Goal: Find specific page/section: Find specific page/section

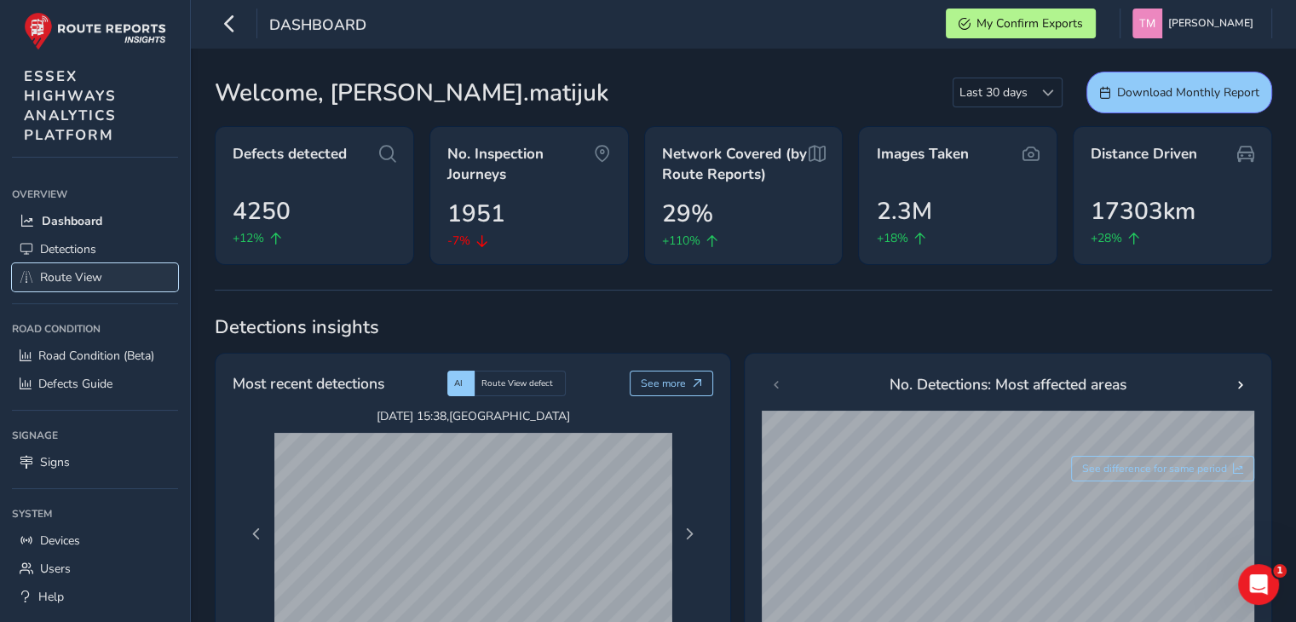
click at [88, 273] on span "Route View" at bounding box center [71, 277] width 62 height 16
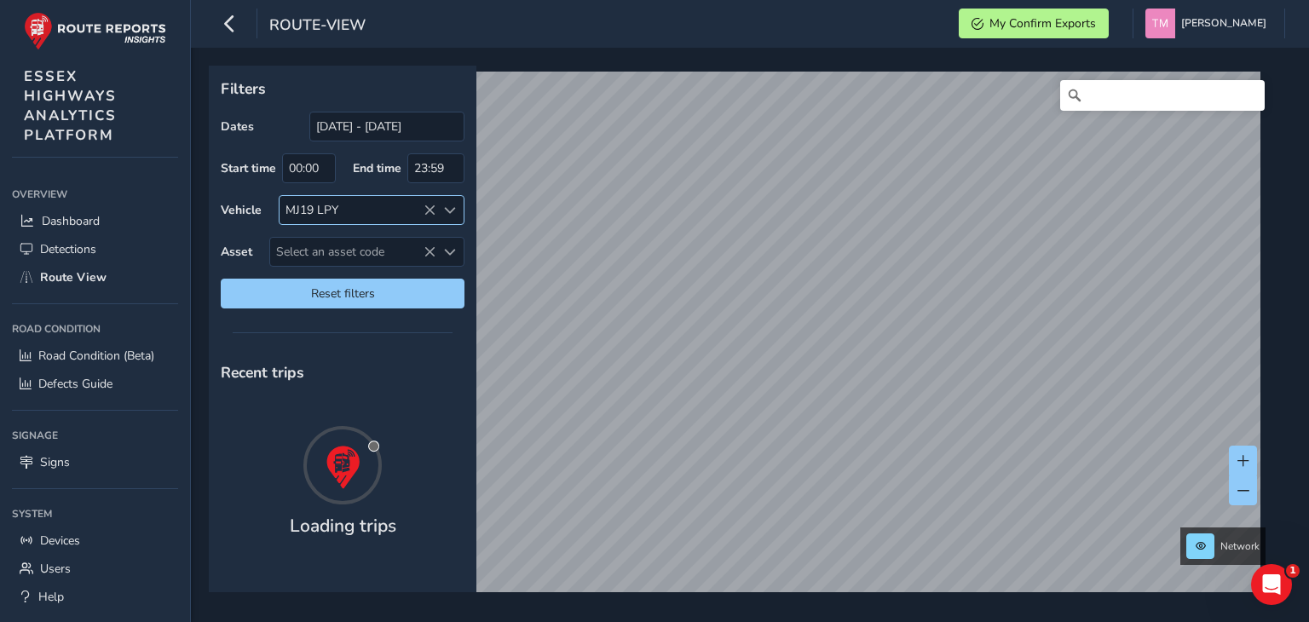
click at [428, 205] on icon at bounding box center [429, 210] width 12 height 12
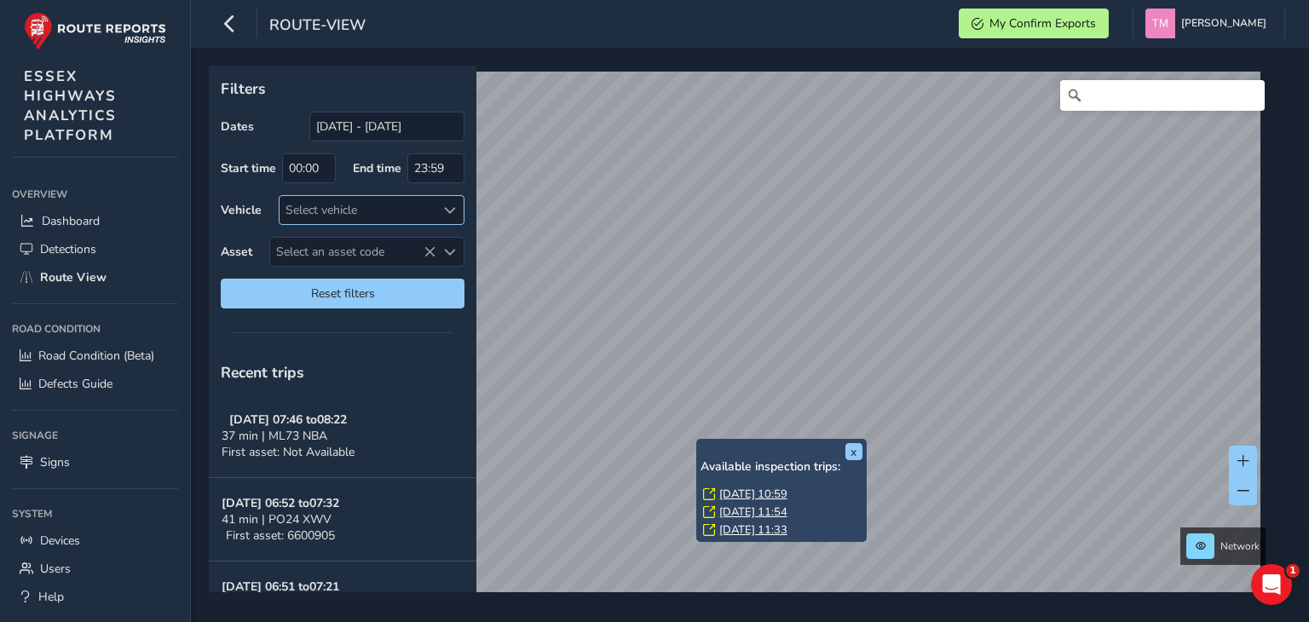
click at [740, 495] on link "[DATE] 10:59" at bounding box center [753, 494] width 68 height 15
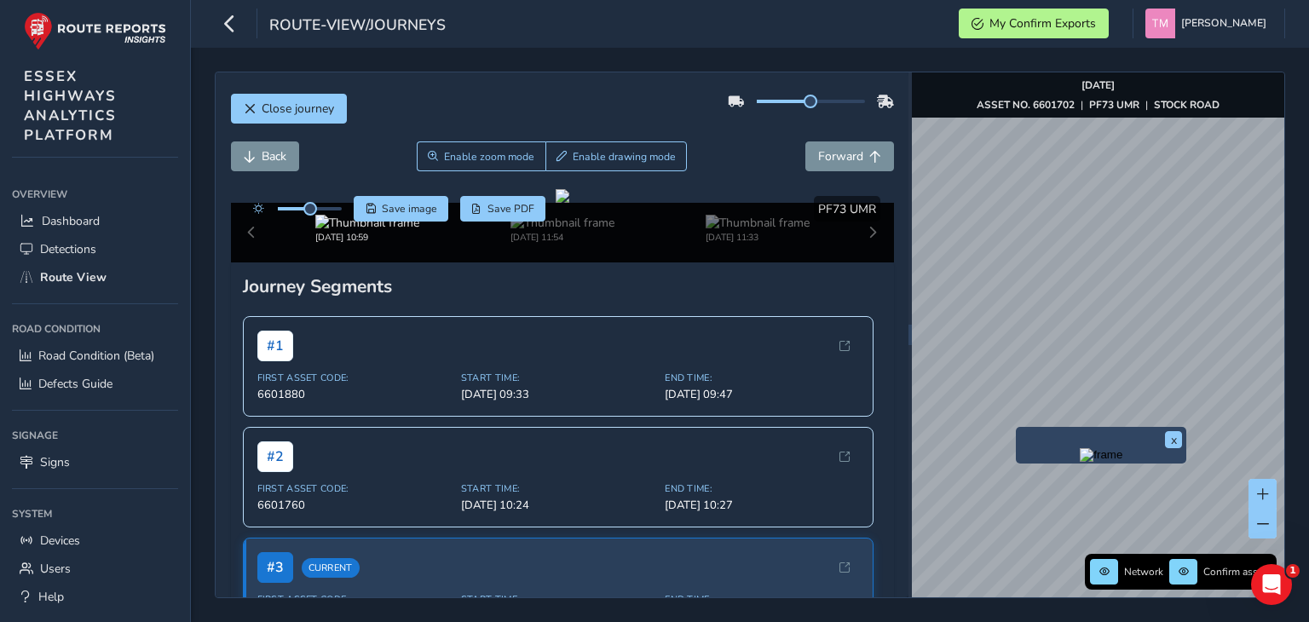
click at [1080, 462] on img "Preview frame" at bounding box center [1101, 455] width 43 height 14
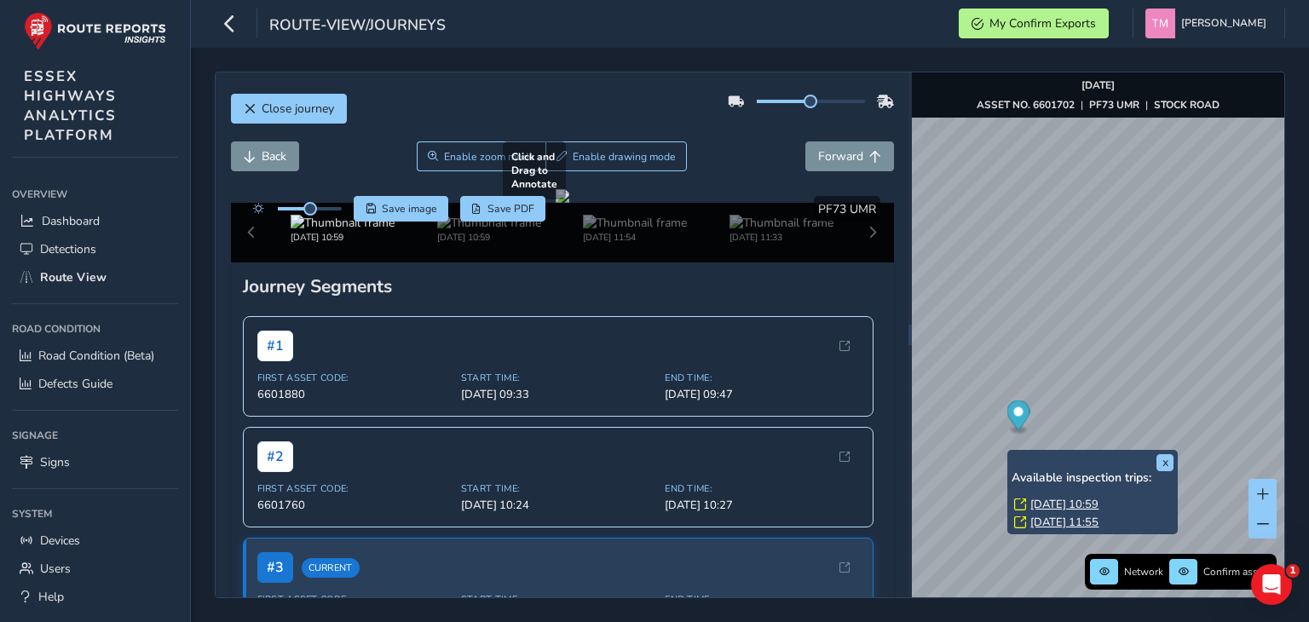
click at [569, 203] on div at bounding box center [563, 196] width 14 height 14
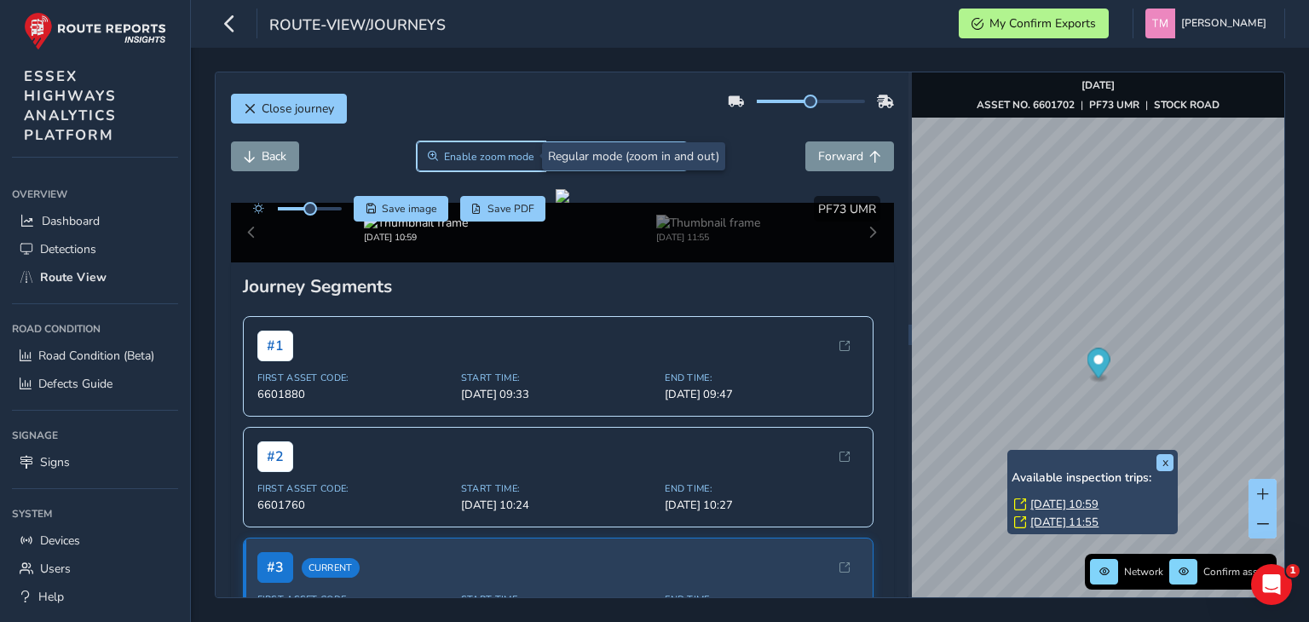
click at [492, 153] on span "Enable zoom mode" at bounding box center [489, 157] width 90 height 14
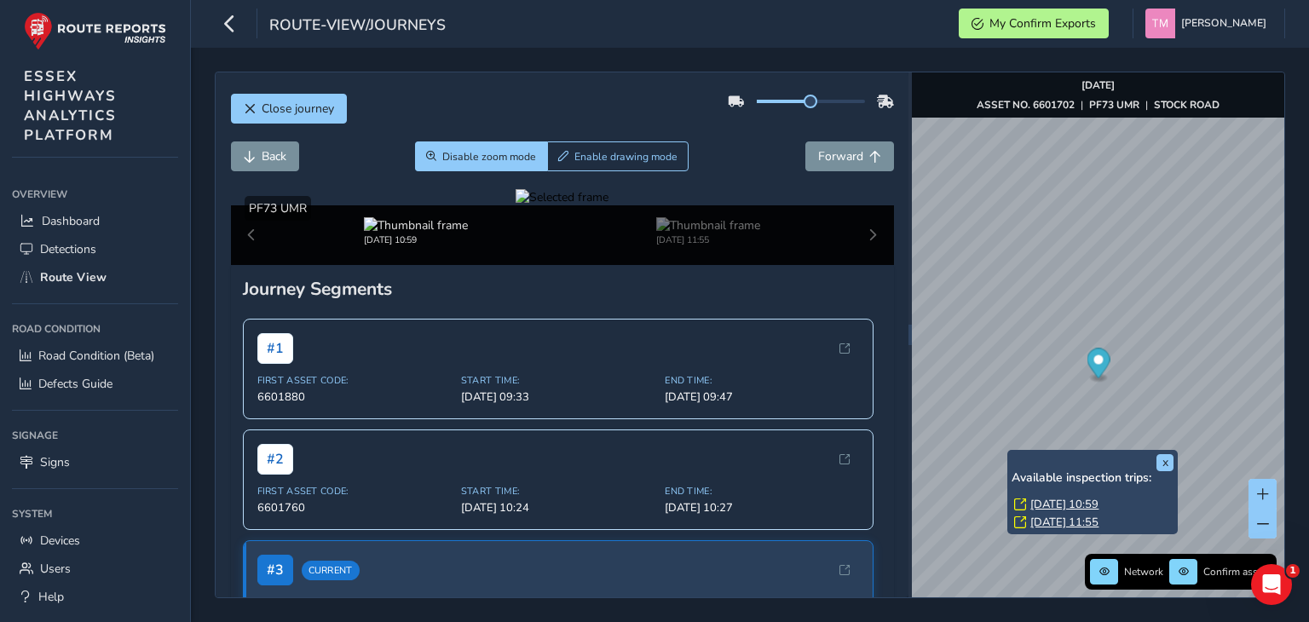
click at [608, 205] on div at bounding box center [561, 197] width 93 height 16
click at [835, 487] on img at bounding box center [66, 54] width 2454 height 1380
